Goal: Transaction & Acquisition: Purchase product/service

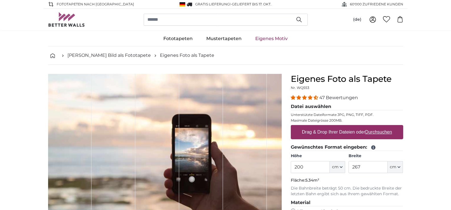
drag, startPoint x: 298, startPoint y: 168, endPoint x: 304, endPoint y: 167, distance: 6.0
click at [304, 167] on input "200" at bounding box center [310, 167] width 39 height 12
type input "240"
drag, startPoint x: 352, startPoint y: 167, endPoint x: 366, endPoint y: 164, distance: 14.0
click at [366, 166] on input "267" at bounding box center [368, 167] width 39 height 12
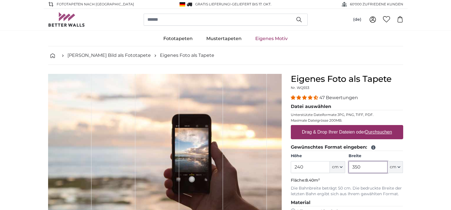
type input "350"
click at [373, 131] on u "Durchsuchen" at bounding box center [378, 132] width 27 height 5
click at [373, 127] on input "Drag & Drop Ihrer Dateien oder Durchsuchen" at bounding box center [347, 126] width 112 height 2
type input "**********"
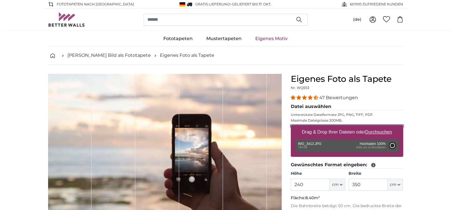
type input "107"
type input "148.7"
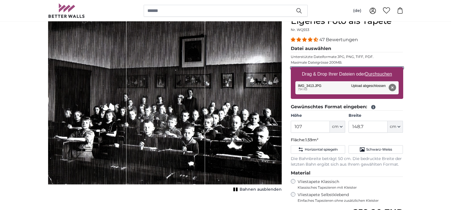
scroll to position [85, 0]
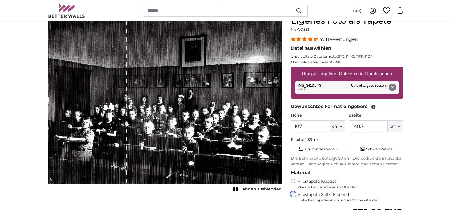
scroll to position [85, 0]
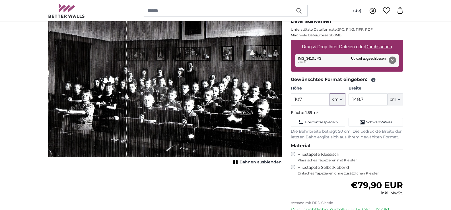
click at [342, 100] on icon "button" at bounding box center [341, 99] width 2 height 1
click at [306, 100] on input "107" at bounding box center [310, 100] width 39 height 12
drag, startPoint x: 307, startPoint y: 98, endPoint x: 293, endPoint y: 103, distance: 15.0
click at [293, 103] on input "107" at bounding box center [310, 100] width 39 height 12
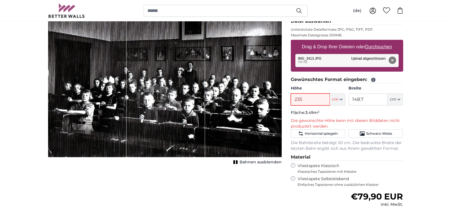
type input "235"
drag, startPoint x: 374, startPoint y: 100, endPoint x: 348, endPoint y: 101, distance: 25.7
click at [347, 102] on div "Höhe 235 ft cm Centimeter (cm) Inches (inch) Feet (ft. in.) Breite 148.7 ft cm …" at bounding box center [347, 96] width 112 height 20
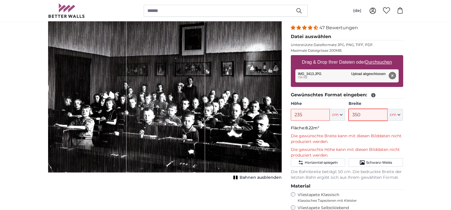
scroll to position [57, 0]
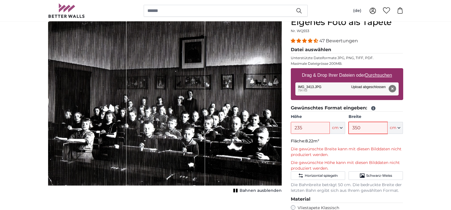
type input "350"
click at [316, 128] on input "235" at bounding box center [310, 128] width 39 height 12
drag, startPoint x: 316, startPoint y: 128, endPoint x: 287, endPoint y: 130, distance: 28.3
click at [287, 130] on div "Eigenes Foto als Tapete Nr. WQ553 47 Bewertungen Datei auswählen Unterstützte D…" at bounding box center [348, 172] width 122 height 310
type input "200"
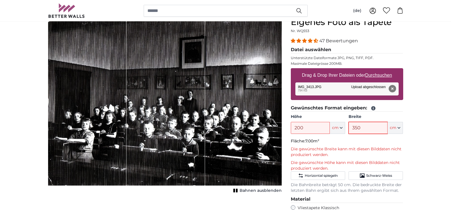
click at [368, 128] on input "350" at bounding box center [368, 128] width 39 height 12
drag, startPoint x: 368, startPoint y: 128, endPoint x: 322, endPoint y: 112, distance: 48.2
click at [337, 128] on div "Höhe 200 ft cm Centimeter (cm) Inches (inch) Feet (ft. in.) Breite 350 ft cm Ce…" at bounding box center [347, 124] width 112 height 20
type input "300"
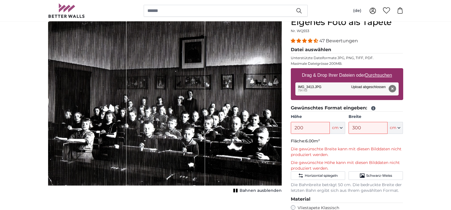
click at [374, 109] on icon at bounding box center [373, 109] width 4 height 4
click at [373, 108] on icon at bounding box center [373, 108] width 5 height 5
click at [306, 126] on input "200" at bounding box center [310, 128] width 39 height 12
drag, startPoint x: 306, startPoint y: 126, endPoint x: 270, endPoint y: 117, distance: 36.3
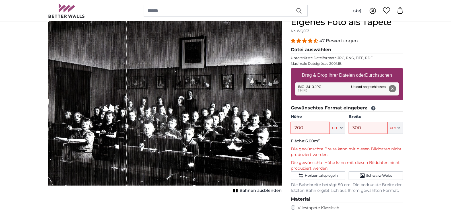
click at [279, 127] on product-detail "Abbrechen Bild zuschneiden Bahnen ausblenden Eigenes Foto als Tapete Nr. WQ553 …" at bounding box center [226, 167] width 365 height 319
click at [336, 133] on button "cm" at bounding box center [337, 128] width 15 height 12
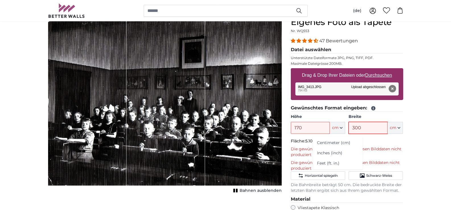
click at [377, 128] on input "300" at bounding box center [368, 128] width 39 height 12
drag, startPoint x: 377, startPoint y: 128, endPoint x: 343, endPoint y: 128, distance: 33.6
click at [343, 128] on div "Höhe 170 ft cm Centimeter (cm) Inches (inch) Feet (ft. in.) Breite 300 ft cm Ce…" at bounding box center [347, 124] width 112 height 20
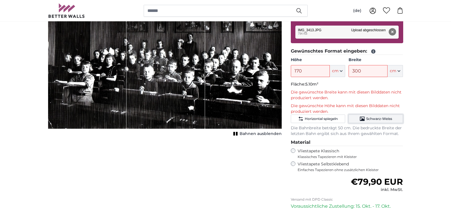
click at [372, 118] on span "Schwarz-Weiss" at bounding box center [380, 119] width 26 height 5
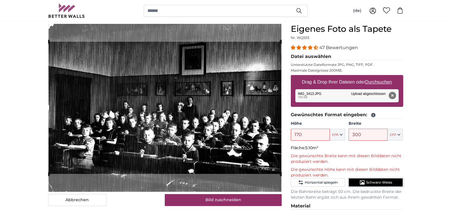
scroll to position [57, 0]
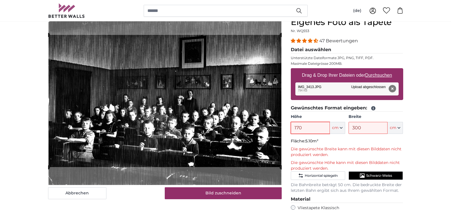
click at [304, 128] on input "170" at bounding box center [310, 128] width 39 height 12
drag, startPoint x: 304, startPoint y: 126, endPoint x: 325, endPoint y: 74, distance: 56.1
click at [283, 126] on product-detail "Abbrechen Bild zuschneiden Bahnen ausblenden Eigenes Foto als Tapete Nr. WQ553 …" at bounding box center [226, 167] width 365 height 319
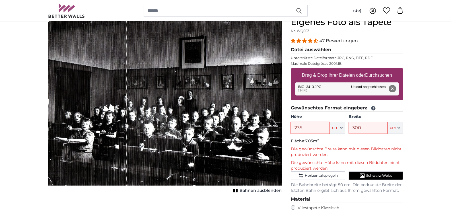
type input "235"
click at [365, 126] on input "300" at bounding box center [368, 128] width 39 height 12
drag, startPoint x: 365, startPoint y: 128, endPoint x: 342, endPoint y: 93, distance: 42.5
click at [340, 129] on div "Höhe 235 ft cm Centimeter (cm) Inches (inch) Feet (ft. in.) Breite 300 ft cm Ce…" at bounding box center [347, 124] width 112 height 20
type input "350"
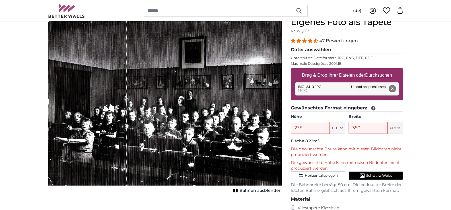
click at [377, 175] on span "Schwarz-Weiss" at bounding box center [380, 176] width 26 height 5
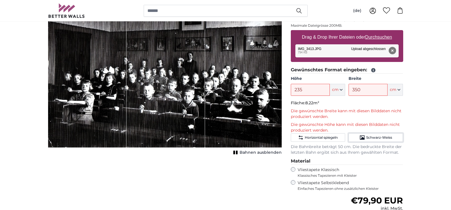
scroll to position [85, 0]
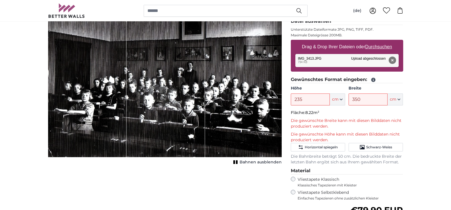
click at [379, 45] on u "Durchsuchen" at bounding box center [378, 46] width 27 height 5
click at [379, 42] on input "Drag & Drop Ihrer Dateien oder Durchsuchen" at bounding box center [347, 41] width 112 height 2
type input "**********"
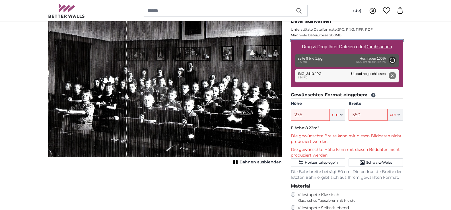
type input "170"
type input "300"
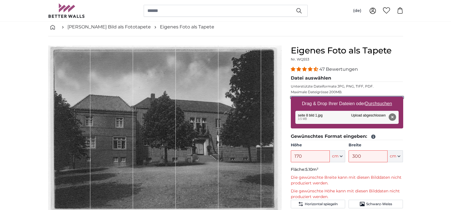
scroll to position [57, 0]
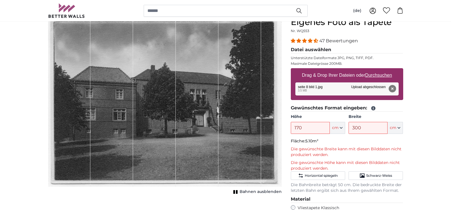
click at [384, 74] on u "Durchsuchen" at bounding box center [378, 75] width 27 height 5
click at [384, 70] on input "Drag & Drop Ihrer Dateien oder Durchsuchen" at bounding box center [347, 69] width 112 height 2
type input "**********"
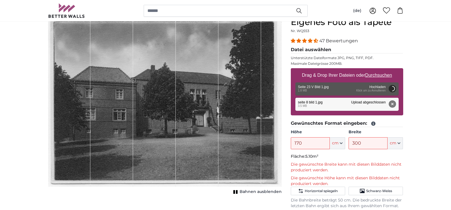
click at [393, 104] on button "Entfernen" at bounding box center [392, 104] width 7 height 7
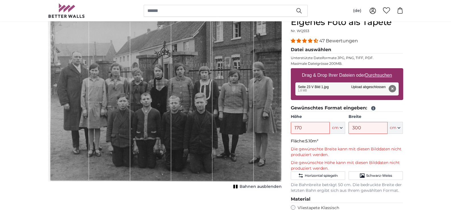
click at [392, 89] on button "Entfernen" at bounding box center [392, 88] width 7 height 7
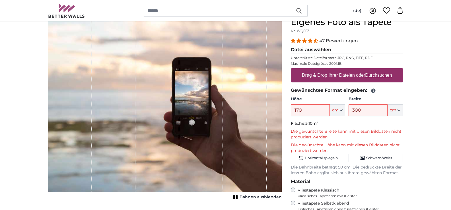
click at [385, 75] on u "Durchsuchen" at bounding box center [378, 75] width 27 height 5
click at [385, 70] on input "Drag & Drop Ihrer Dateien oder Durchsuchen" at bounding box center [347, 69] width 112 height 2
type input "**********"
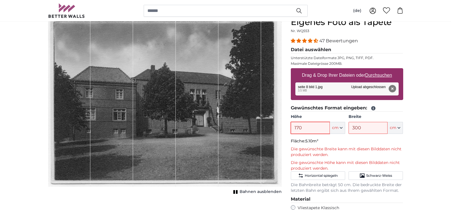
drag, startPoint x: 306, startPoint y: 127, endPoint x: 285, endPoint y: 124, distance: 21.5
click at [290, 128] on div "Eigenes Foto als Tapete Nr. WQ553 47 Bewertungen Datei auswählen Unterstützte D…" at bounding box center [348, 172] width 122 height 310
type input "235"
click at [368, 126] on input "300" at bounding box center [368, 128] width 39 height 12
drag, startPoint x: 363, startPoint y: 128, endPoint x: 338, endPoint y: 84, distance: 50.7
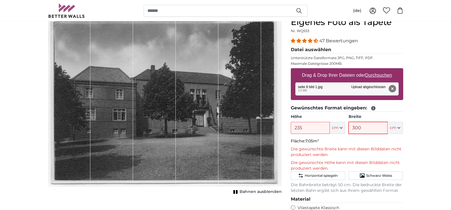
click at [340, 131] on div "Höhe 235 ft cm Centimeter (cm) Inches (inch) Feet (ft. in.) Breite 300 ft cm Ce…" at bounding box center [347, 124] width 112 height 20
type input "350"
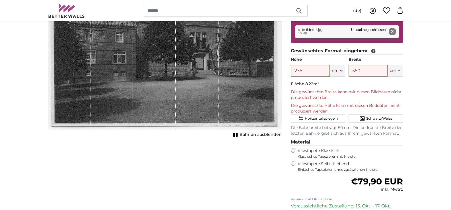
scroll to position [85, 0]
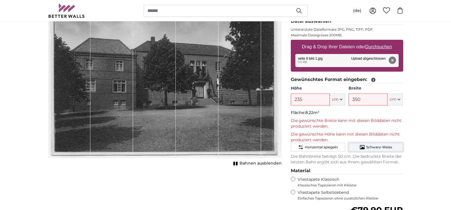
click at [371, 146] on span "Schwarz-Weiss" at bounding box center [380, 147] width 26 height 5
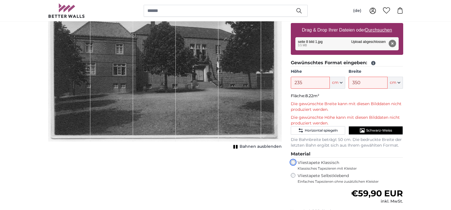
scroll to position [85, 0]
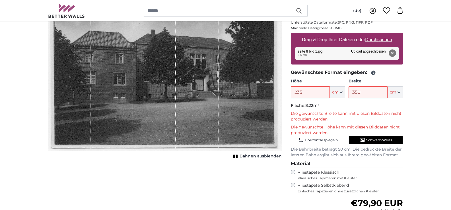
scroll to position [114, 0]
